Goal: Obtain resource: Download file/media

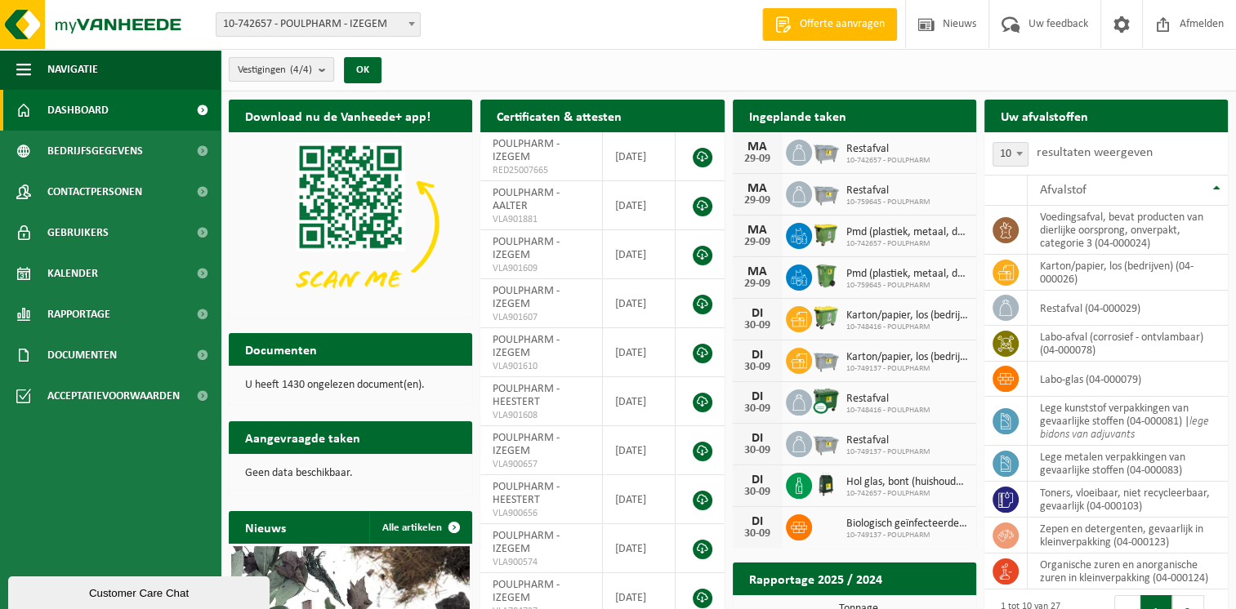
click at [307, 74] on count "(4/4)" at bounding box center [301, 70] width 22 height 11
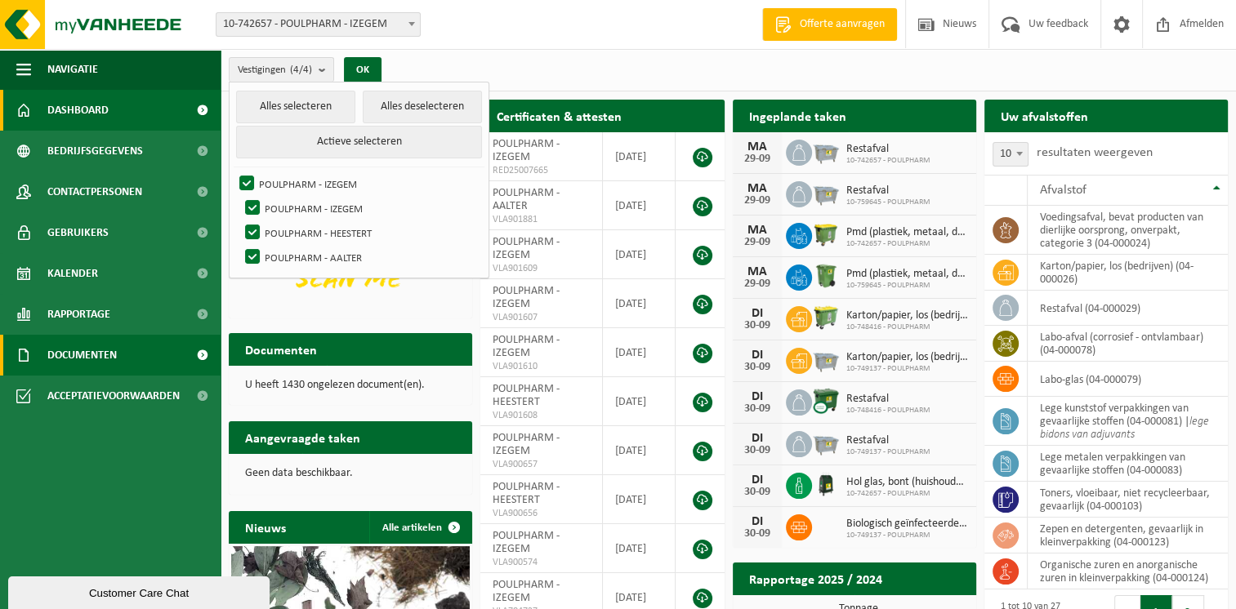
click at [78, 350] on span "Documenten" at bounding box center [81, 355] width 69 height 41
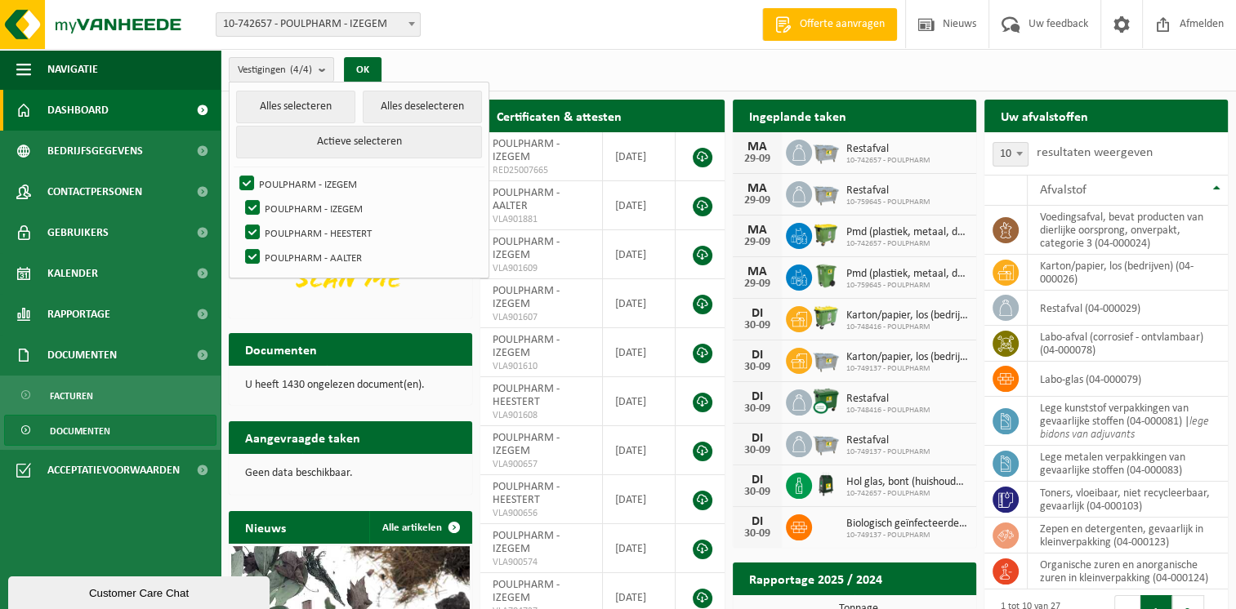
click at [112, 431] on link "Documenten" at bounding box center [110, 430] width 212 height 31
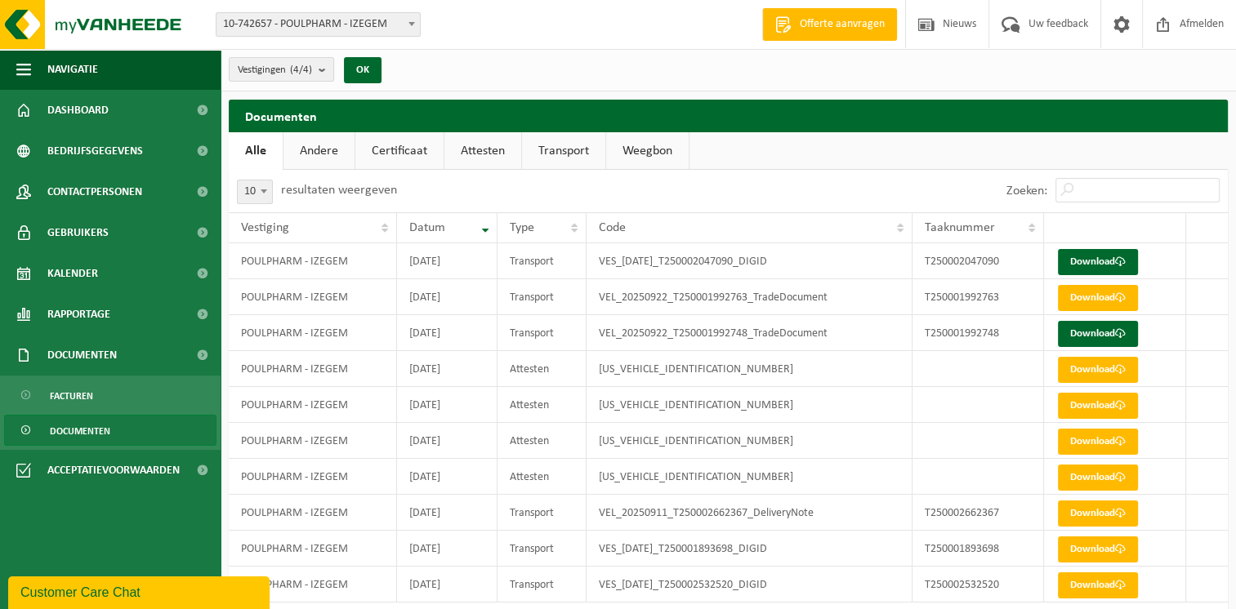
click at [480, 153] on link "Attesten" at bounding box center [482, 151] width 77 height 38
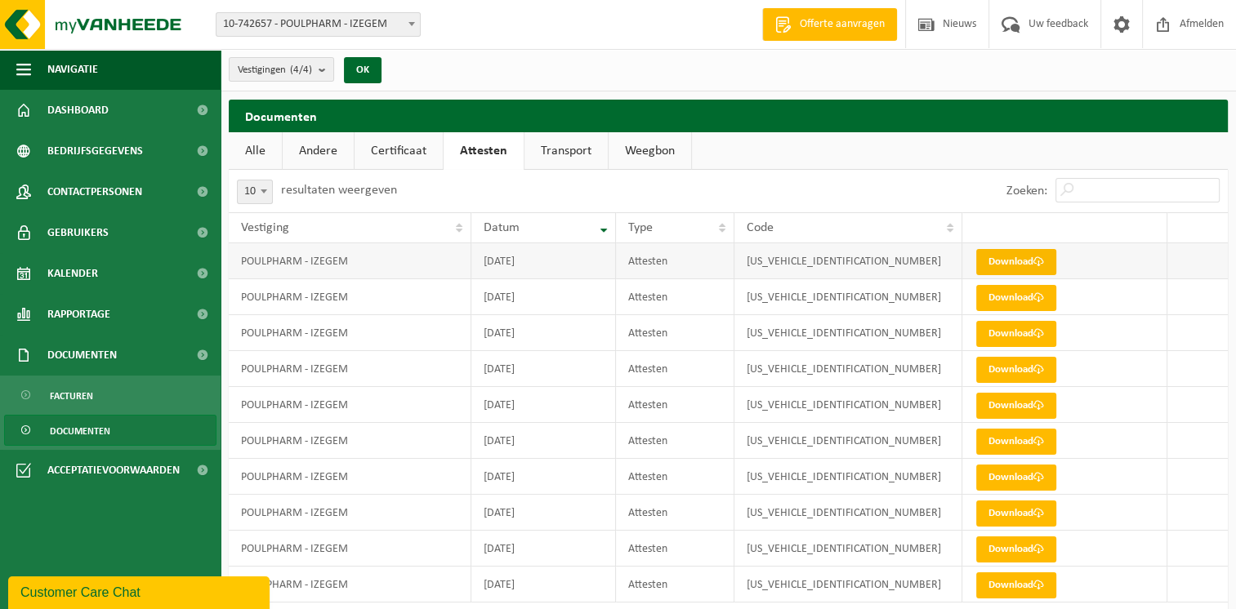
click at [1001, 262] on link "Download" at bounding box center [1016, 262] width 80 height 26
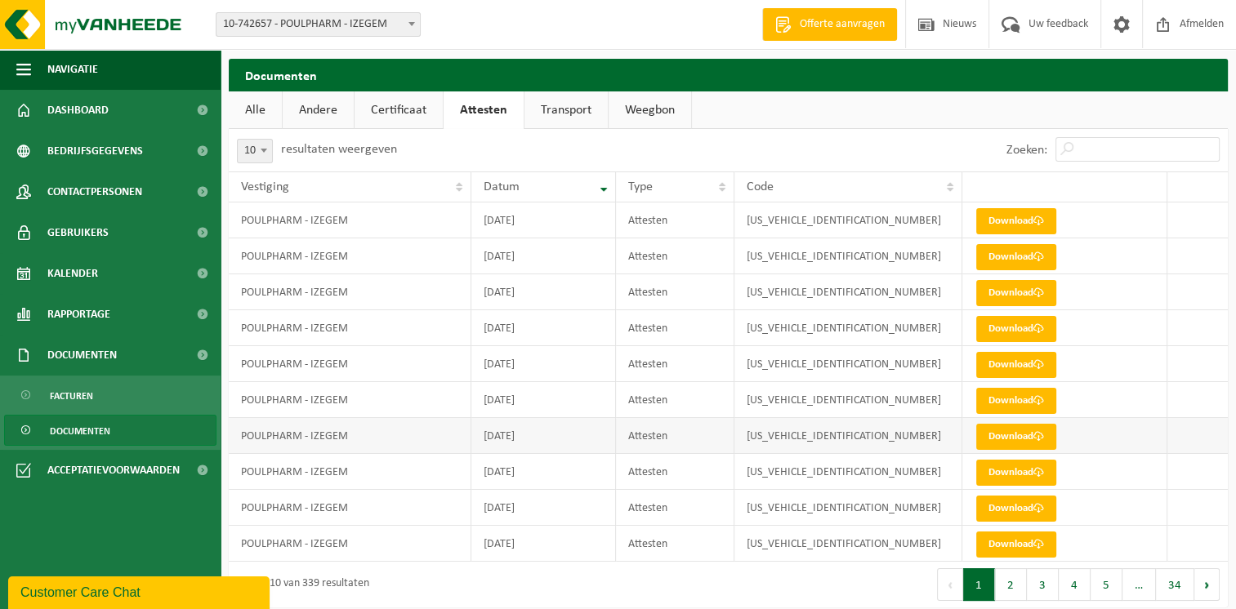
scroll to position [52, 0]
